Goal: Task Accomplishment & Management: Use online tool/utility

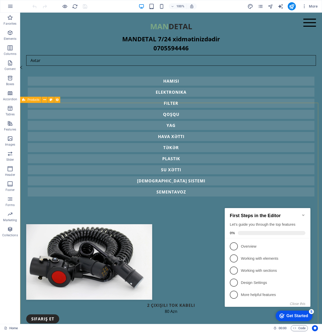
click at [32, 101] on span "Products" at bounding box center [33, 99] width 12 height 3
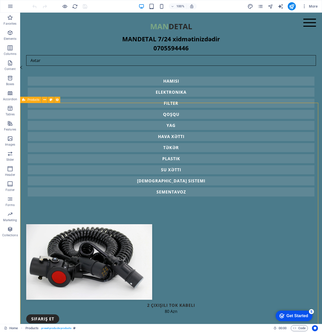
click at [32, 101] on span "Products" at bounding box center [33, 99] width 12 height 3
select select "[DOMAIN_NAME]_ASC"
select select "[DOMAIN_NAME]"
select select "columns.category"
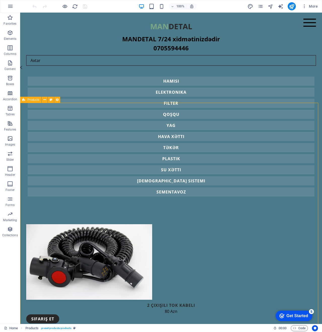
select select "filter"
select select "columns.category"
select select "qosqu"
select select "columns.category"
select select "havaxetti"
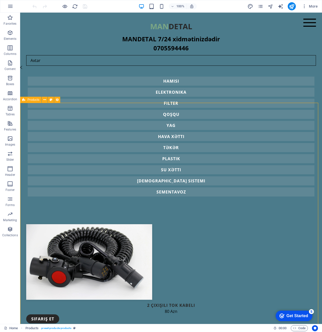
select select "columns.category"
select select "yag"
select select "columns.category"
select select "suxetti"
select select "columns.category"
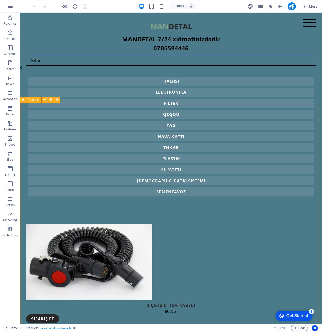
select select "teker"
select select "columns.category"
select select "plastik"
select select "columns.category"
select select "[DEMOGRAPHIC_DATA]"
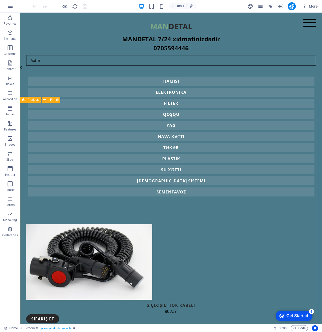
select select "columns.category"
select select "sementavoz"
select select "columns.category"
select select "notEqual"
select select "all"
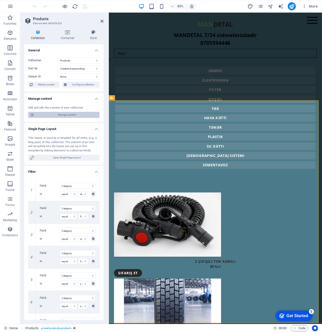
click at [73, 116] on span "Manage content" at bounding box center [67, 115] width 62 height 6
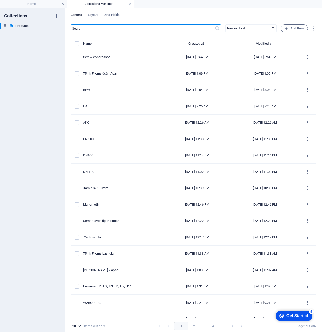
click at [311, 32] on div "​ Newest first Oldest first Last modified Name (ascending) Name (descending) Sl…" at bounding box center [192, 28] width 245 height 8
click at [311, 30] on icon "button" at bounding box center [313, 29] width 6 height 6
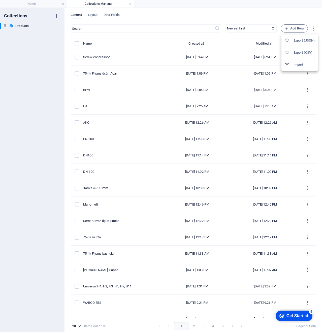
click at [310, 30] on div at bounding box center [161, 166] width 322 height 332
click at [93, 15] on span "Layout" at bounding box center [93, 15] width 10 height 7
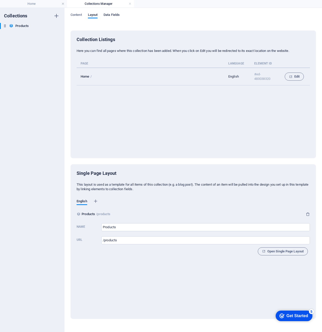
click at [113, 17] on span "Data Fields" at bounding box center [111, 15] width 16 height 7
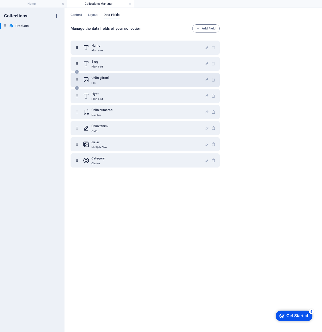
click at [98, 84] on p "File" at bounding box center [100, 83] width 18 height 4
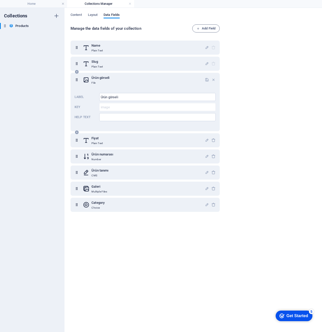
click at [98, 84] on p "File" at bounding box center [100, 83] width 18 height 4
click at [79, 16] on span "Content" at bounding box center [75, 15] width 11 height 7
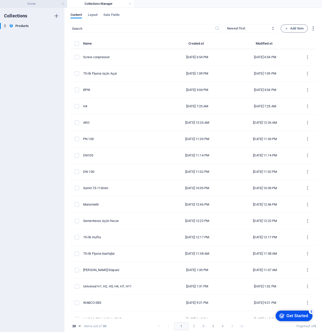
click at [25, 7] on li "Home" at bounding box center [33, 4] width 67 height 8
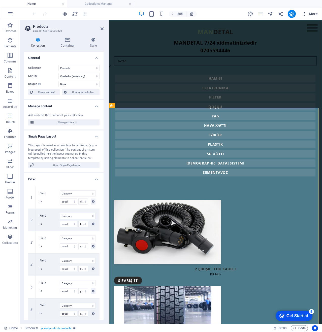
click at [303, 13] on icon "button" at bounding box center [304, 13] width 5 height 5
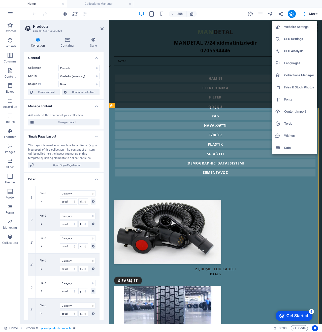
click at [301, 85] on h6 "Files & Stock Photos" at bounding box center [299, 87] width 30 height 6
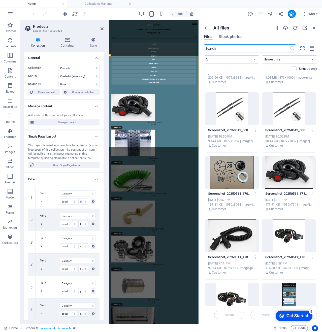
scroll to position [1963, 0]
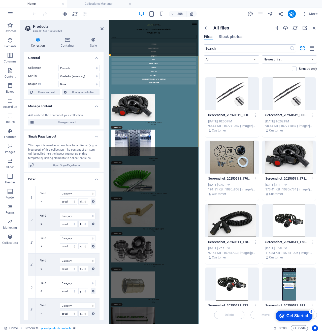
click at [247, 151] on div at bounding box center [232, 157] width 54 height 33
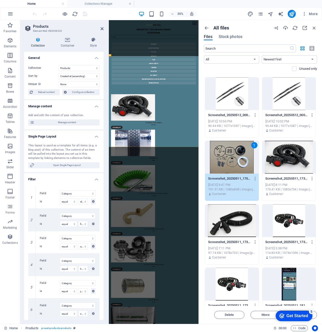
click at [285, 159] on div at bounding box center [289, 157] width 54 height 33
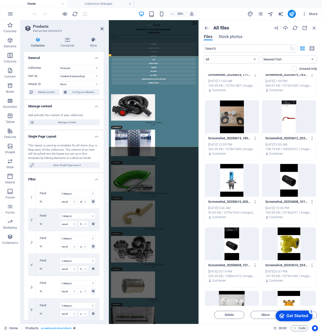
scroll to position [0, 0]
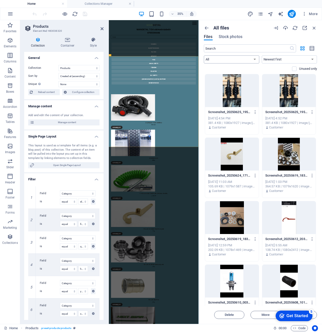
click at [226, 62] on select "All Images Documents Audio Video Vector Other" at bounding box center [231, 59] width 55 height 8
click at [248, 39] on div "Files Stock photos" at bounding box center [260, 38] width 113 height 6
click at [237, 37] on span "Stock photos" at bounding box center [230, 37] width 24 height 6
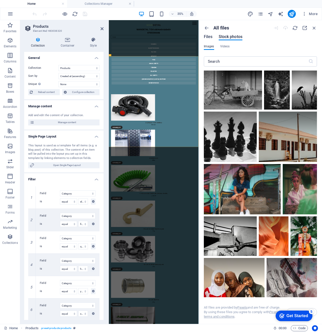
click at [210, 36] on span "Files" at bounding box center [208, 37] width 9 height 6
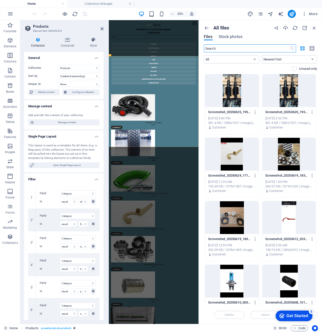
click at [227, 104] on div at bounding box center [232, 90] width 54 height 33
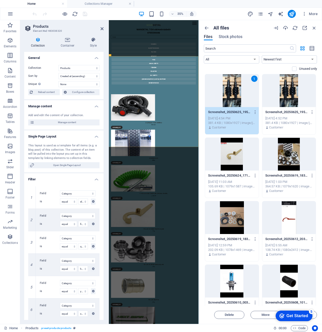
click at [288, 97] on div at bounding box center [289, 90] width 54 height 33
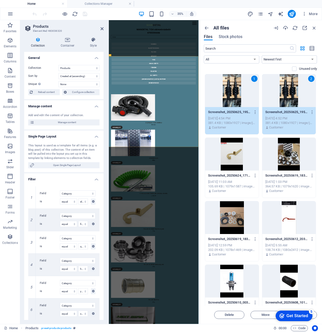
click at [230, 114] on p "Screenshot_20250625_195838_com_alibaba_intl_android_apps_poseidon_ProductDetail…" at bounding box center [229, 112] width 43 height 5
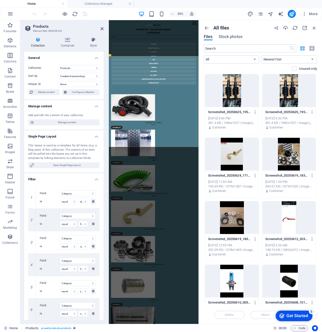
drag, startPoint x: 227, startPoint y: 93, endPoint x: 281, endPoint y: 189, distance: 110.0
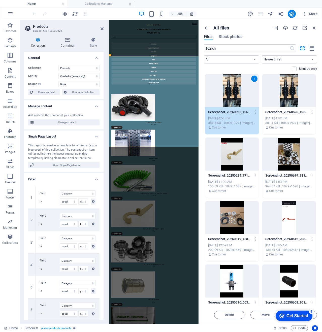
click at [236, 125] on div "Customer" at bounding box center [232, 127] width 48 height 5
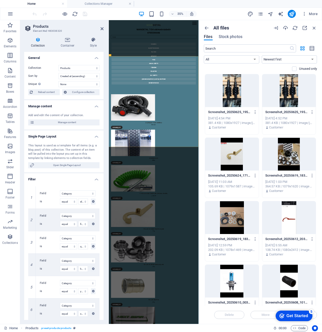
click at [235, 124] on div "381.4 KB | 1080x1927 | image/jpeg" at bounding box center [232, 123] width 48 height 5
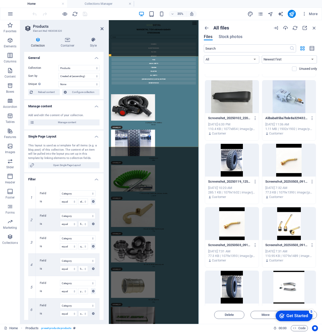
scroll to position [906, 0]
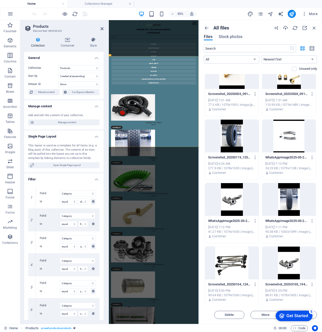
click at [304, 237] on div "Customer" at bounding box center [289, 236] width 48 height 5
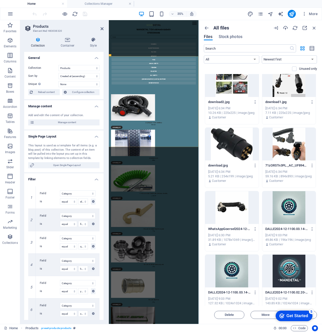
scroll to position [3815, 0]
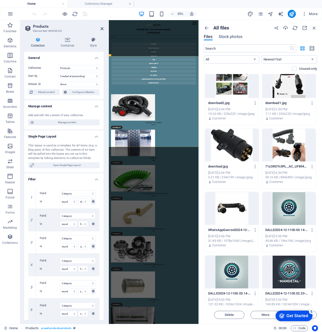
click at [229, 216] on div at bounding box center [232, 208] width 54 height 33
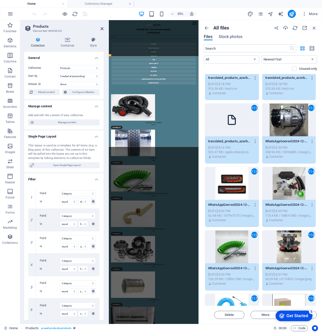
scroll to position [3412, 0]
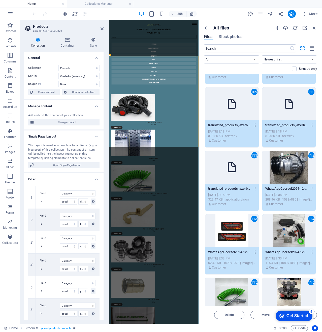
click at [221, 193] on div "[DATE] 8:16 PM" at bounding box center [232, 195] width 48 height 5
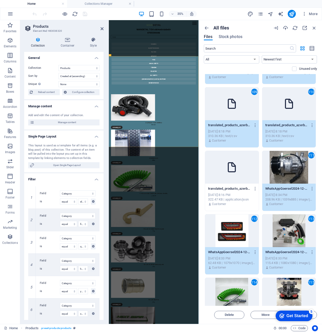
click at [240, 125] on p "translated_products_azerbaijani.csv" at bounding box center [229, 125] width 43 height 5
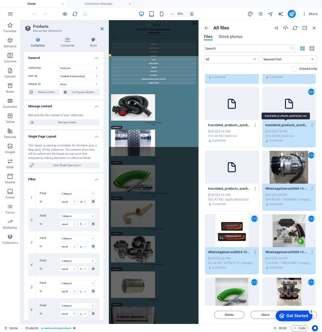
click at [302, 124] on p "translated_products_azerbaijani.csv" at bounding box center [286, 125] width 43 height 5
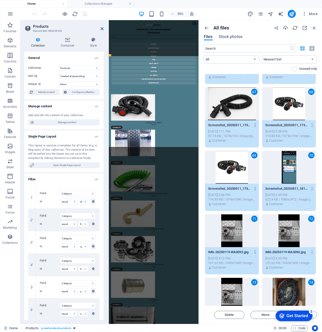
scroll to position [2078, 0]
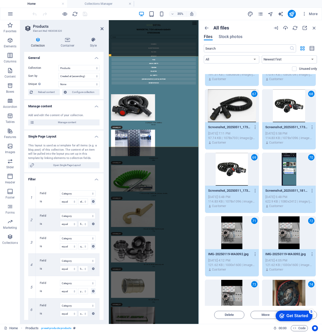
click at [297, 167] on div "70" at bounding box center [289, 169] width 54 height 33
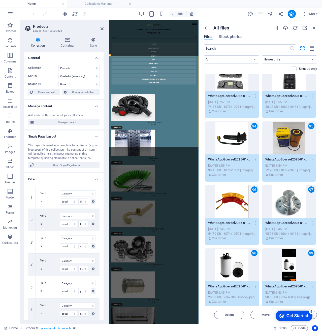
scroll to position [2984, 0]
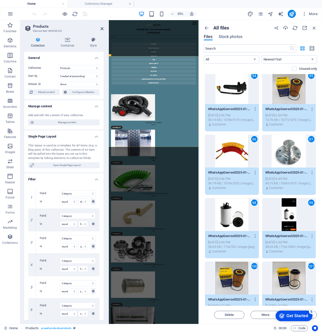
click at [291, 220] on div "99" at bounding box center [289, 214] width 54 height 33
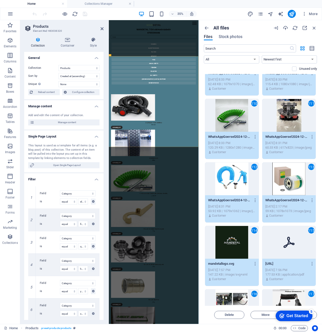
scroll to position [3639, 0]
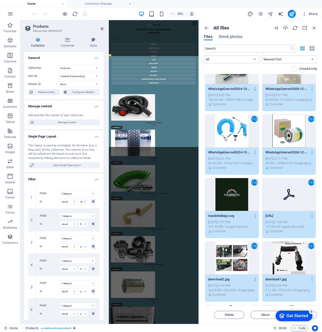
click at [247, 208] on div "114" at bounding box center [232, 194] width 54 height 33
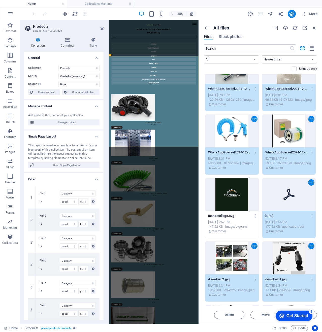
click at [283, 189] on icon at bounding box center [289, 194] width 12 height 12
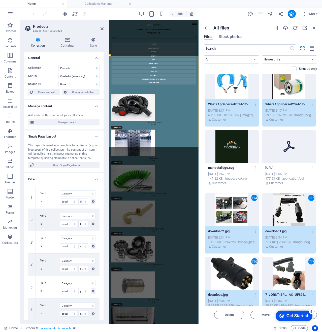
scroll to position [3714, 0]
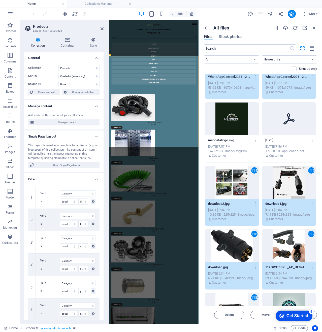
click at [231, 190] on div "114" at bounding box center [232, 182] width 54 height 33
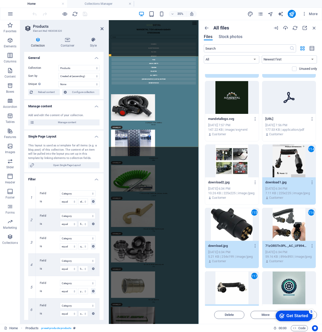
scroll to position [3739, 0]
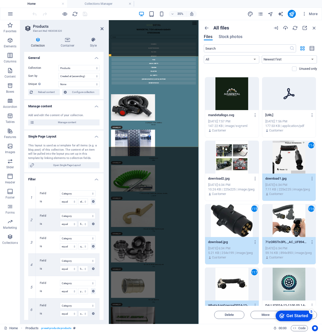
click at [294, 164] on div "114" at bounding box center [289, 157] width 54 height 33
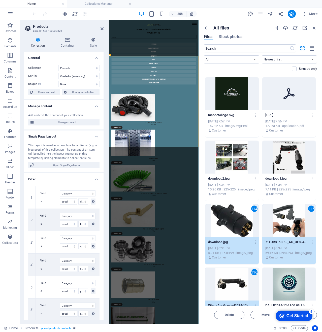
click at [296, 215] on div "115" at bounding box center [289, 220] width 54 height 33
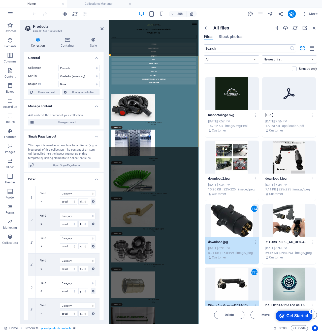
click at [235, 224] on div "114" at bounding box center [232, 220] width 54 height 33
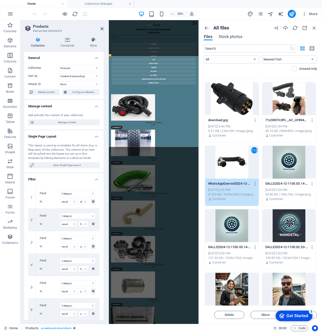
scroll to position [3840, 0]
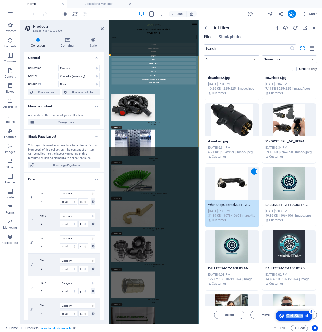
drag, startPoint x: 303, startPoint y: 314, endPoint x: 270, endPoint y: 252, distance: 70.4
click html "checkmark Get Started 5 First Steps in the Editor Let's guide you through the t…"
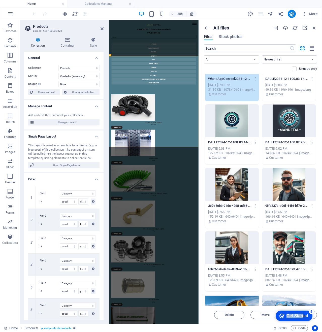
scroll to position [3941, 0]
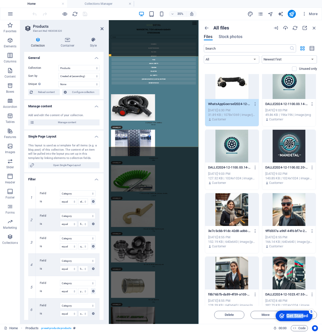
click at [298, 314] on div "Get Started" at bounding box center [297, 315] width 22 height 5
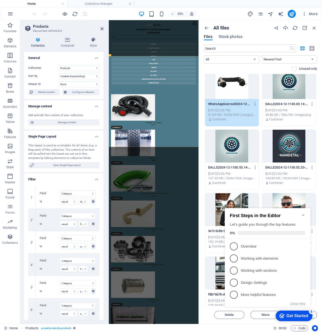
click at [314, 314] on span "Insert" at bounding box center [302, 314] width 26 height 3
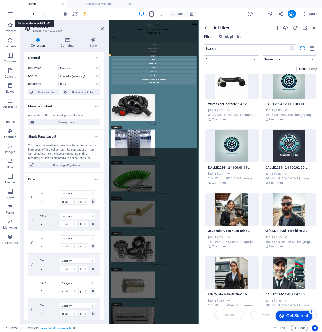
click at [33, 13] on icon "undo" at bounding box center [35, 14] width 6 height 6
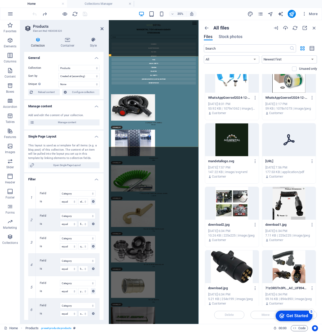
scroll to position [3689, 0]
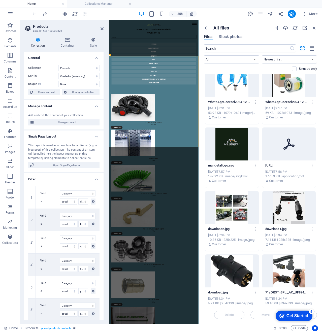
click at [255, 104] on button "button" at bounding box center [254, 102] width 7 height 8
